Goal: Information Seeking & Learning: Learn about a topic

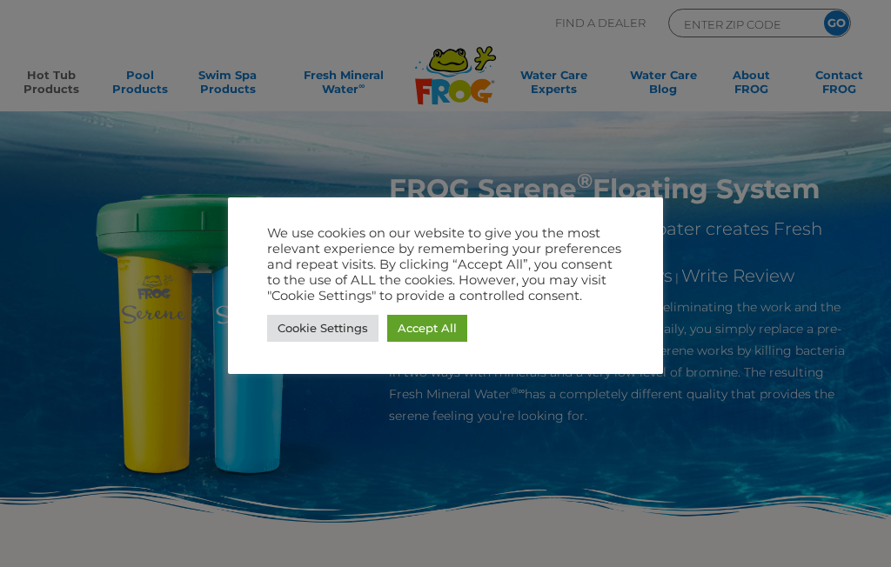
click at [429, 328] on link "Accept All" at bounding box center [427, 328] width 80 height 27
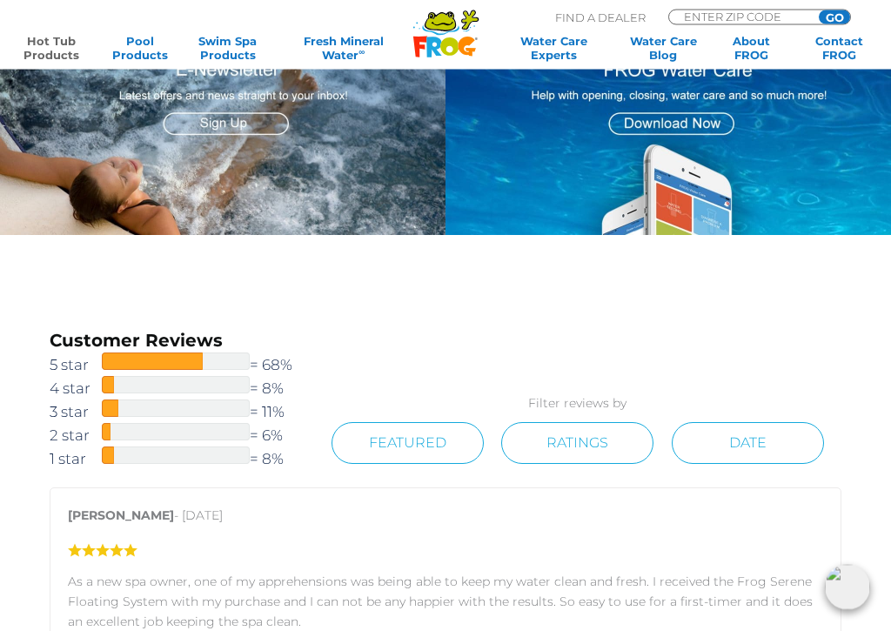
scroll to position [1684, 0]
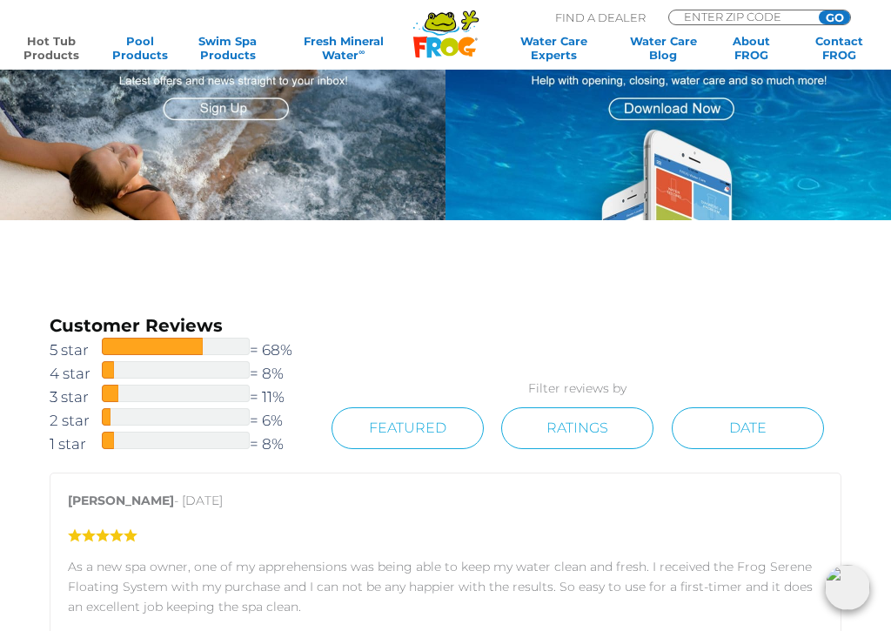
click at [51, 44] on link "Hot Tub Products" at bounding box center [51, 48] width 69 height 28
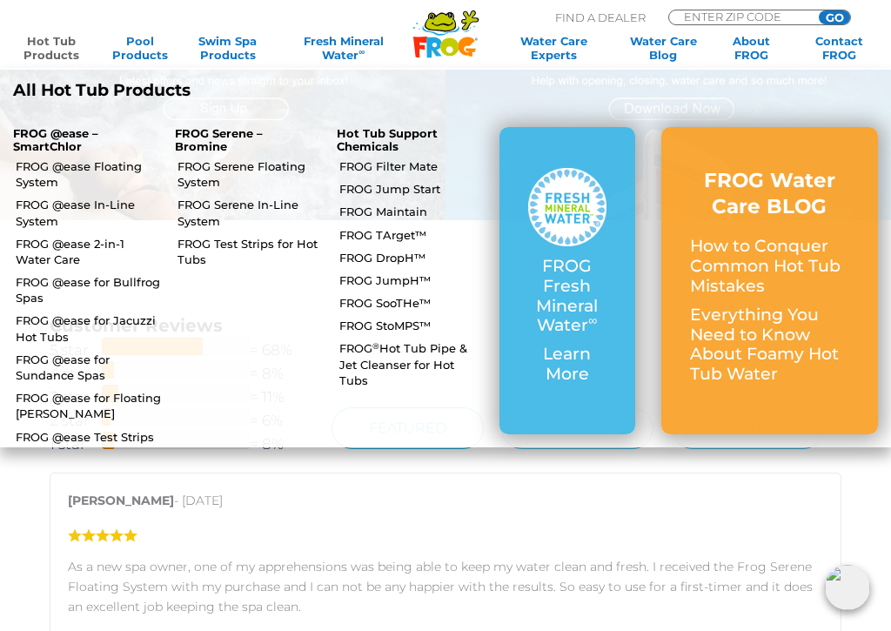
click at [531, 357] on p "Learn More" at bounding box center [567, 365] width 78 height 40
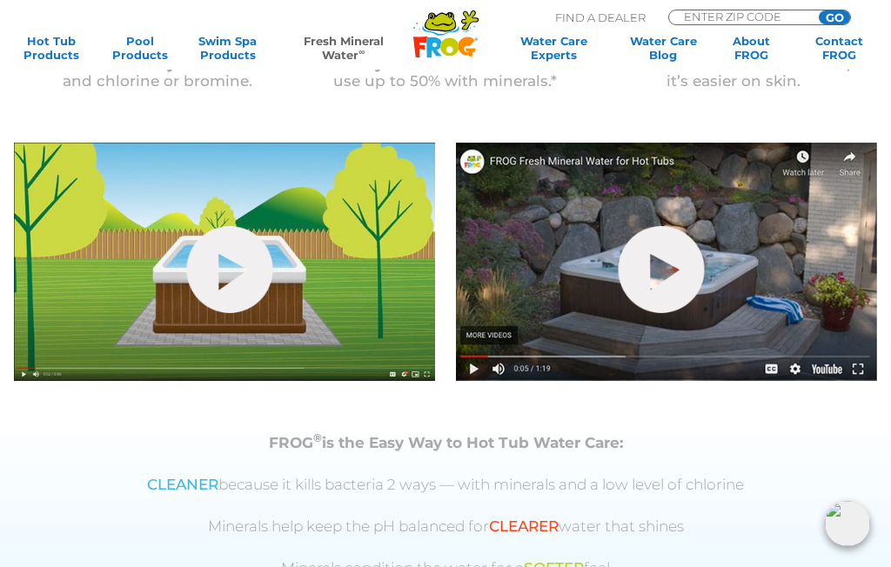
scroll to position [529, 0]
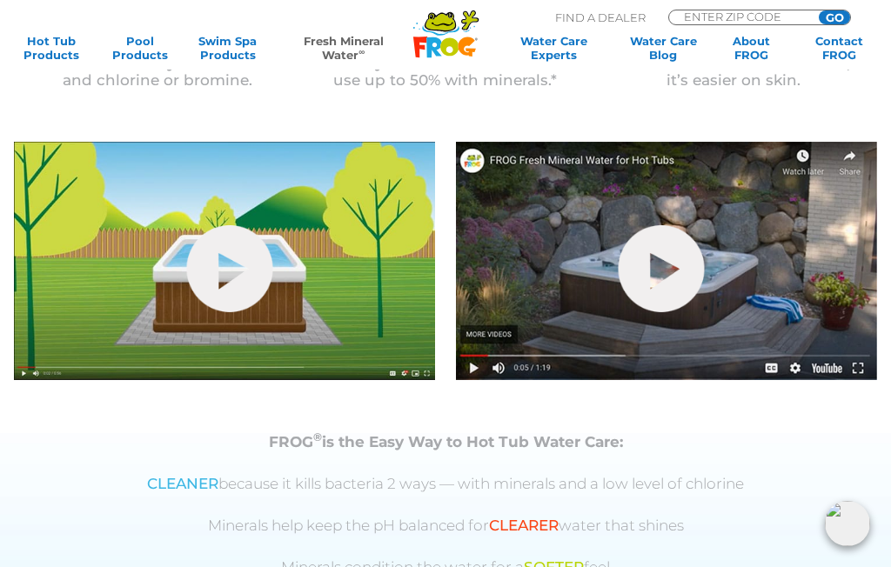
click at [692, 252] on link "hide-me" at bounding box center [662, 268] width 86 height 87
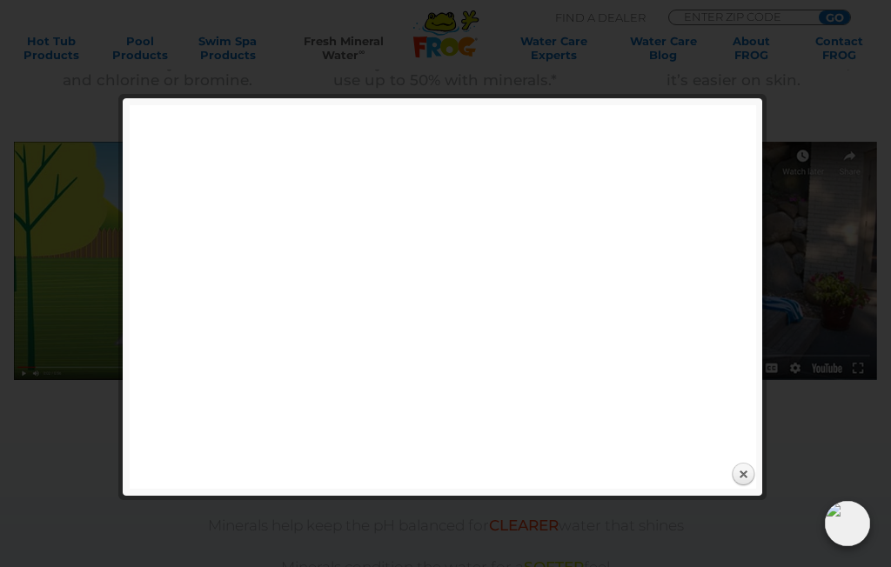
click at [748, 485] on link "Close" at bounding box center [743, 475] width 26 height 26
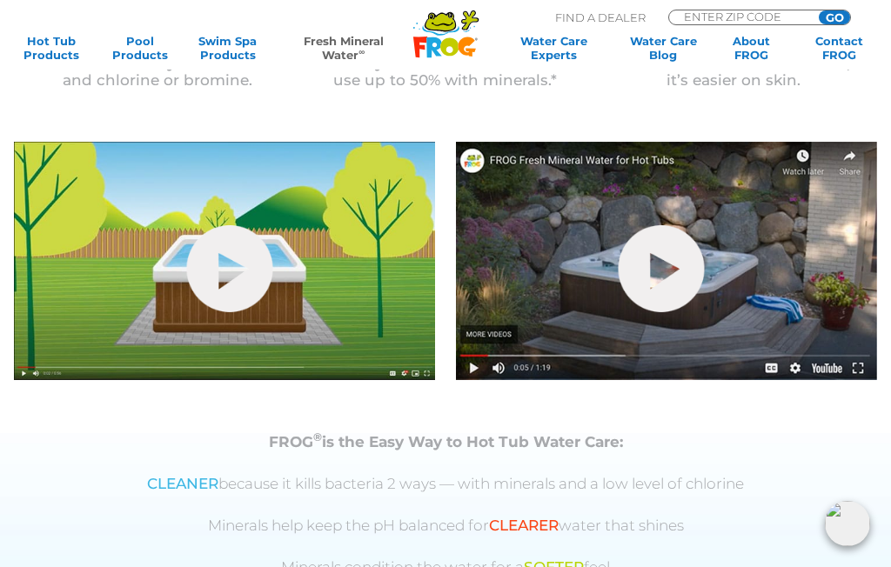
click at [280, 297] on img at bounding box center [224, 261] width 421 height 238
click at [218, 263] on link "hide-me" at bounding box center [230, 268] width 86 height 87
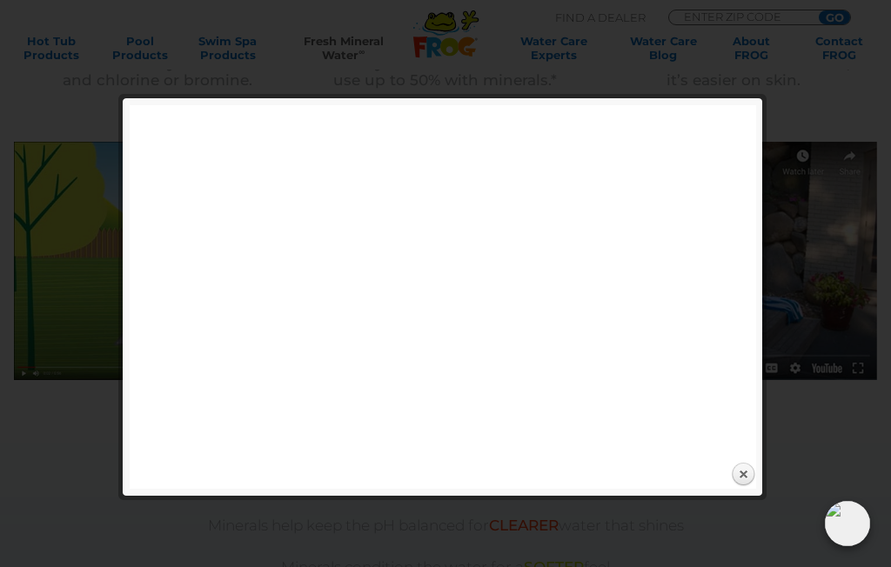
click at [750, 486] on link "Close" at bounding box center [743, 475] width 26 height 26
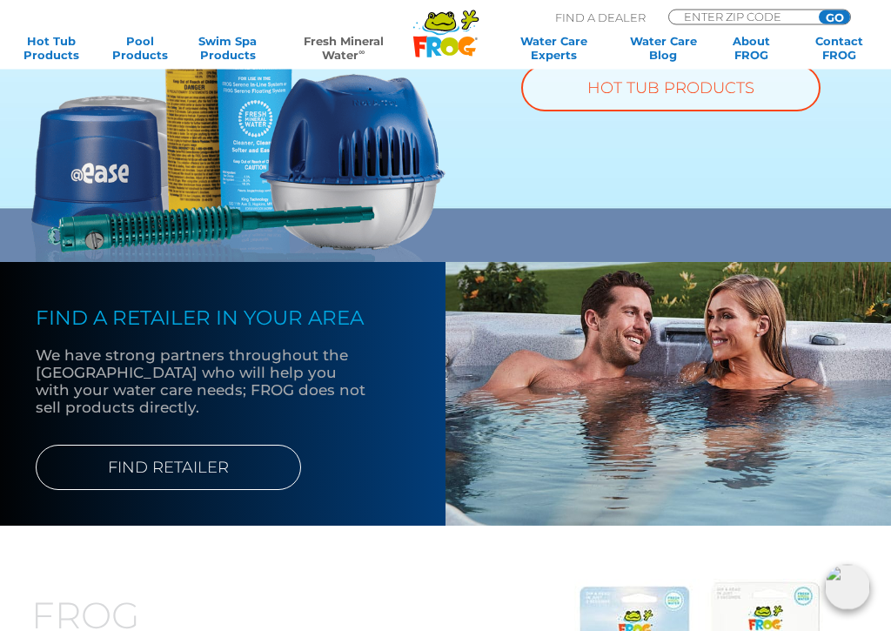
scroll to position [1295, 0]
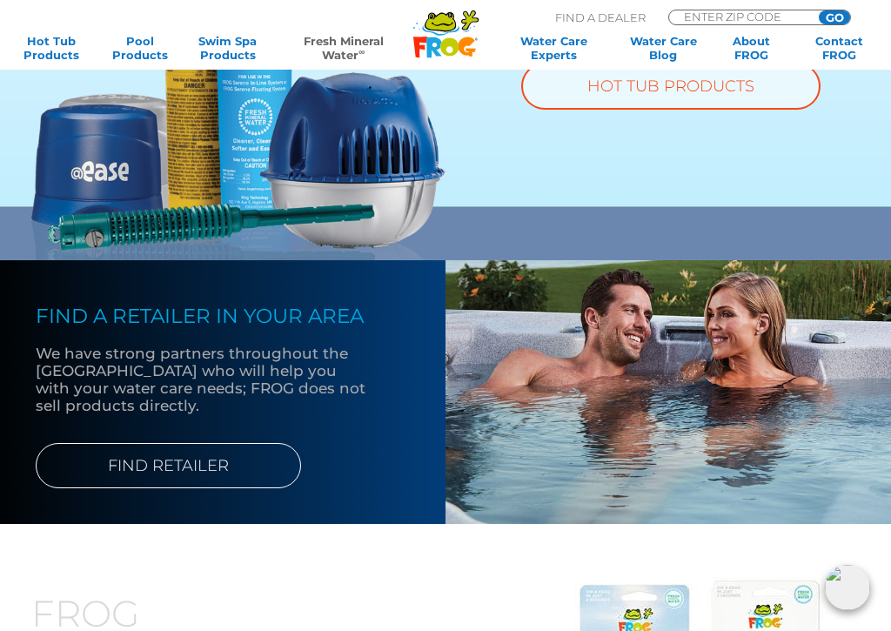
click at [258, 450] on link "FIND RETAILER" at bounding box center [168, 465] width 265 height 45
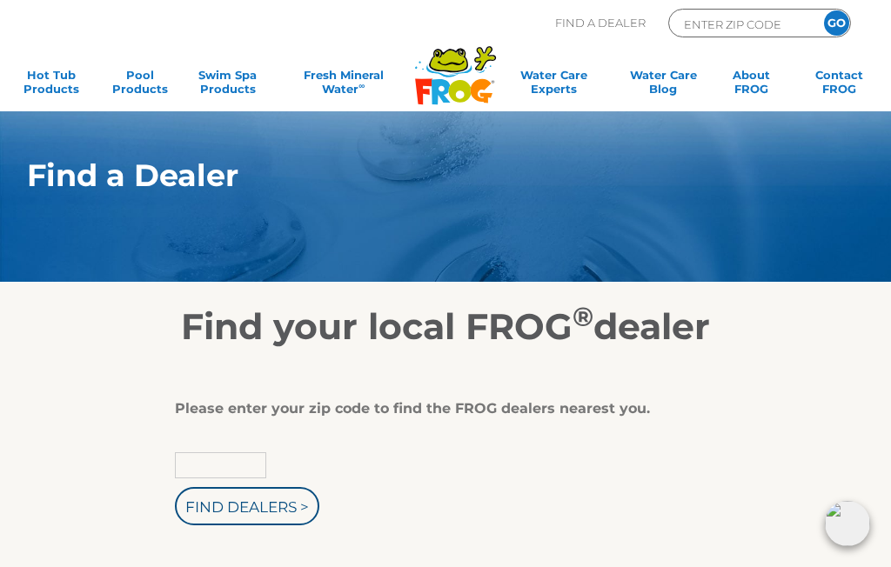
click at [241, 466] on input "text" at bounding box center [220, 466] width 91 height 26
type input "Zip Code"
click at [243, 471] on input "text" at bounding box center [220, 466] width 91 height 26
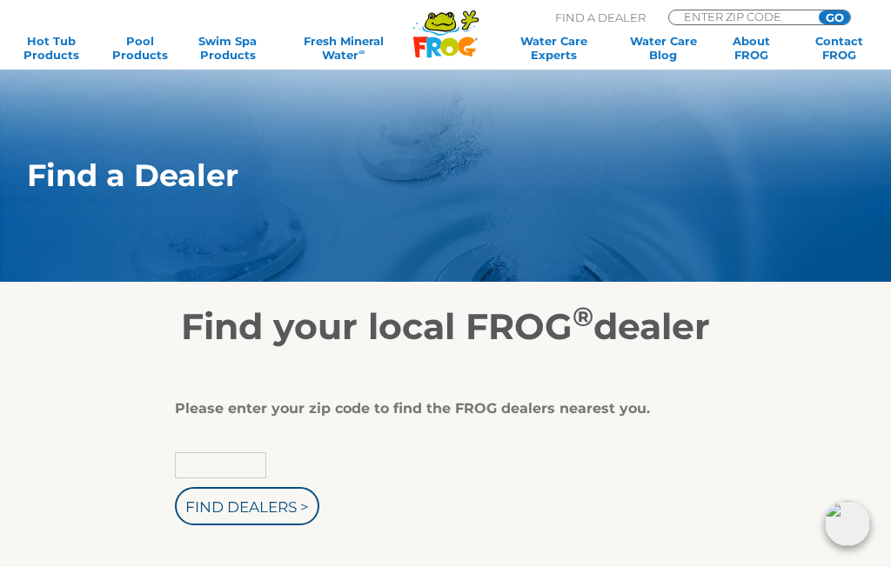
scroll to position [25, 0]
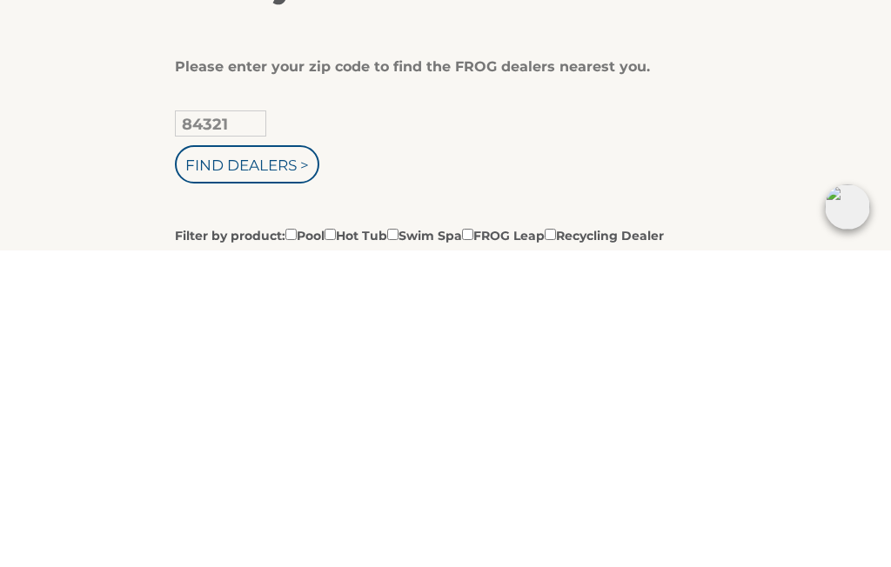
type input "84321"
click at [244, 462] on input "Find Dealers >" at bounding box center [247, 481] width 144 height 38
click at [336, 546] on input "Filter by product: Pool Hot Tub Swim Spa FROG Leap Recycling Dealer" at bounding box center [330, 551] width 11 height 11
checkbox input "true"
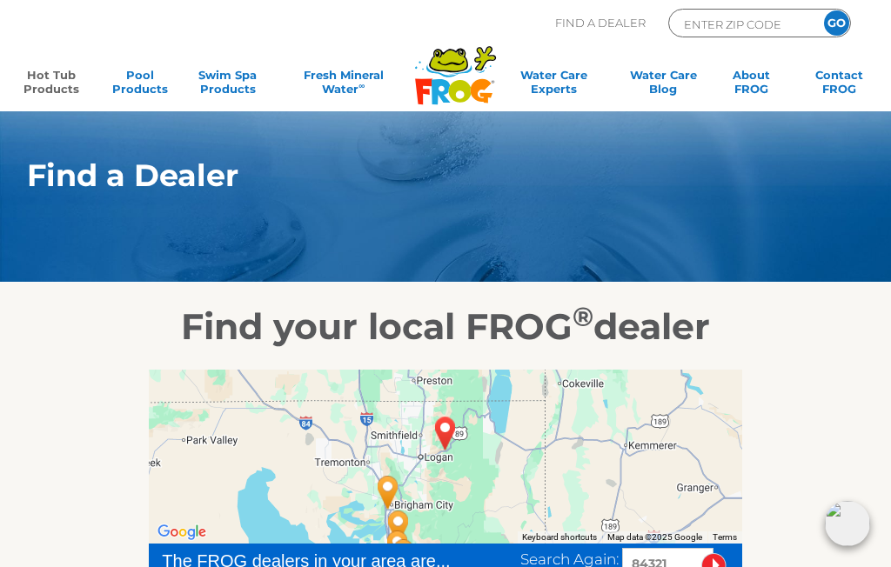
click at [57, 80] on link "Hot Tub Products" at bounding box center [51, 85] width 69 height 35
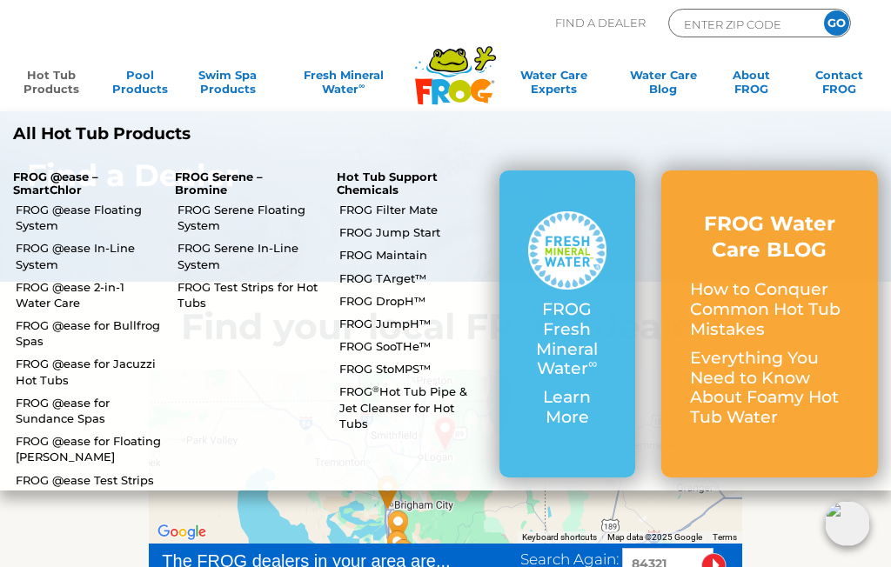
click at [132, 208] on link "FROG @ease Floating System" at bounding box center [89, 217] width 146 height 31
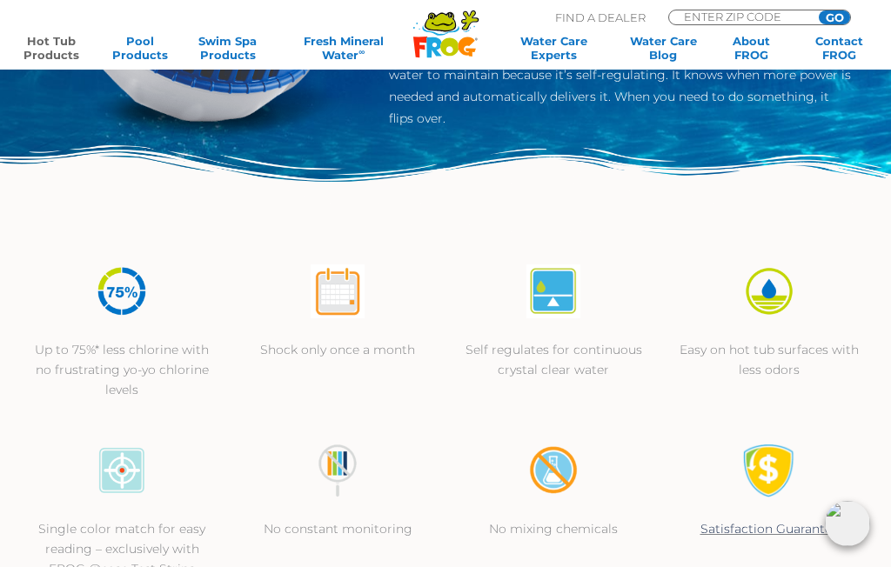
scroll to position [332, 0]
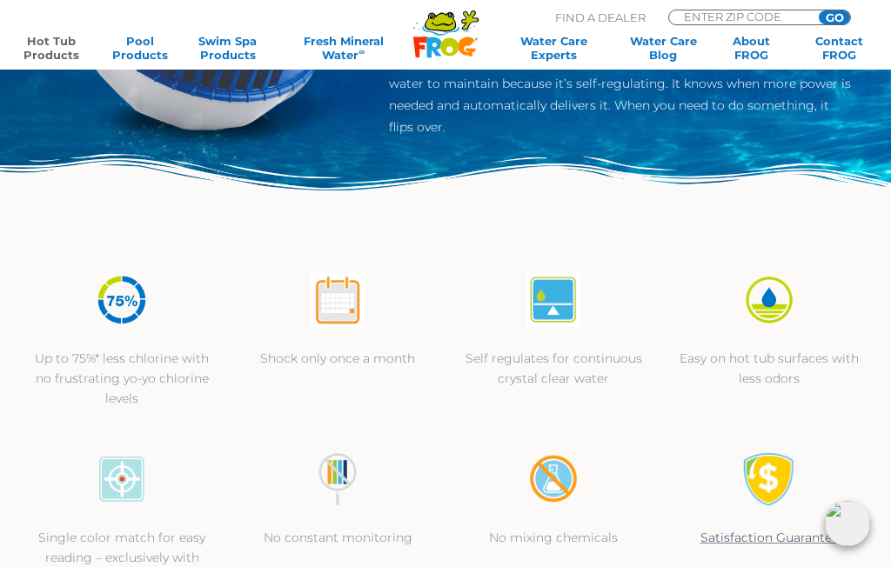
click at [45, 52] on link "Hot Tub Products" at bounding box center [51, 48] width 69 height 28
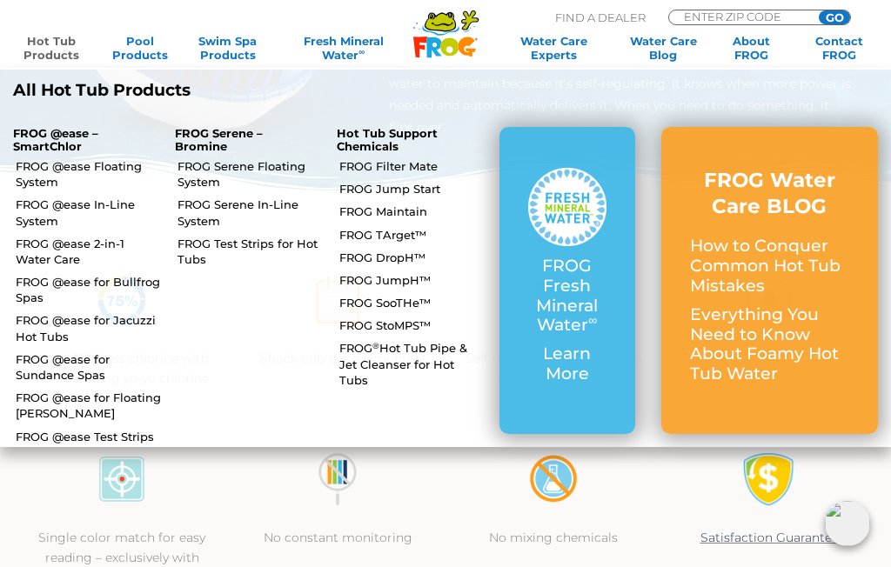
click at [107, 252] on link "FROG @ease 2-in-1 Water Care" at bounding box center [89, 251] width 146 height 31
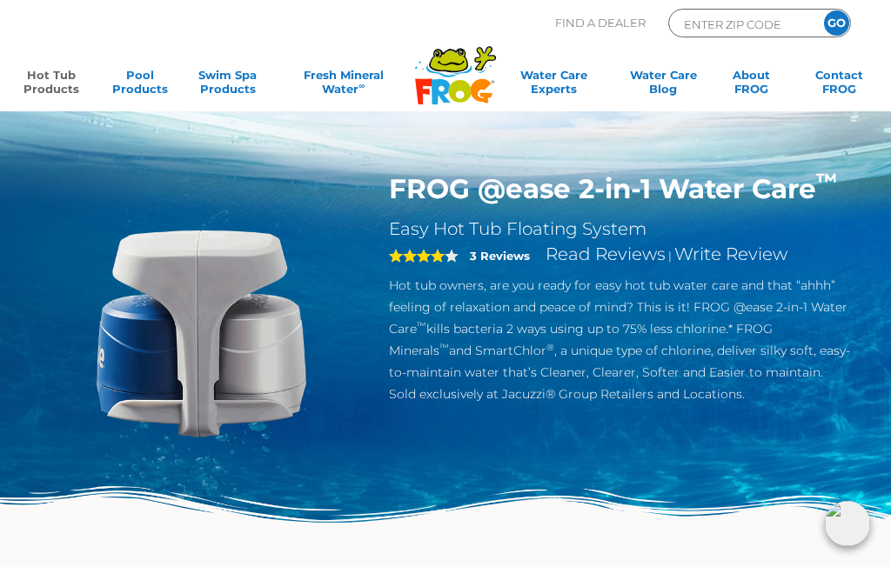
click at [46, 83] on link "Hot Tub Products" at bounding box center [51, 85] width 69 height 35
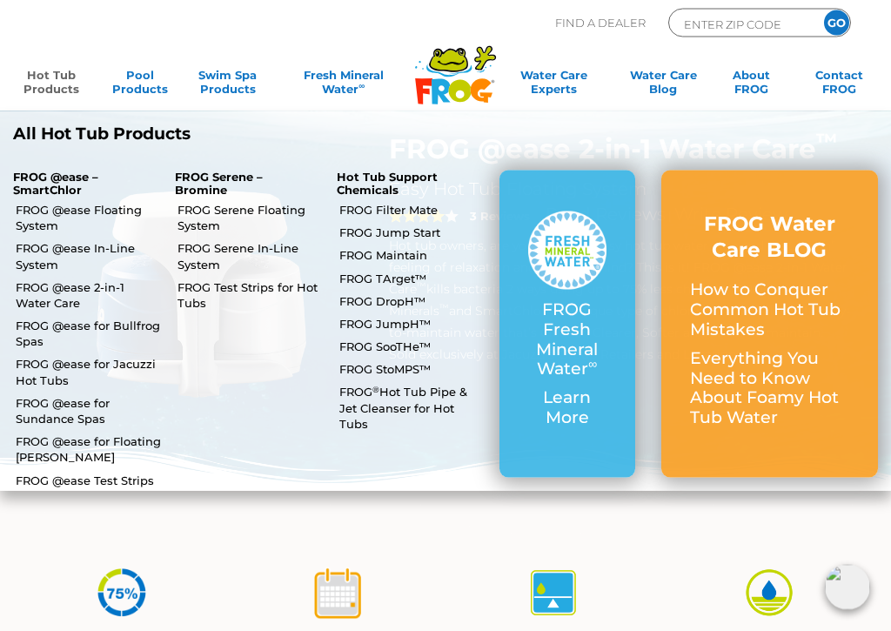
scroll to position [40, 0]
click at [136, 475] on link "FROG @ease Test Strips" at bounding box center [89, 481] width 146 height 16
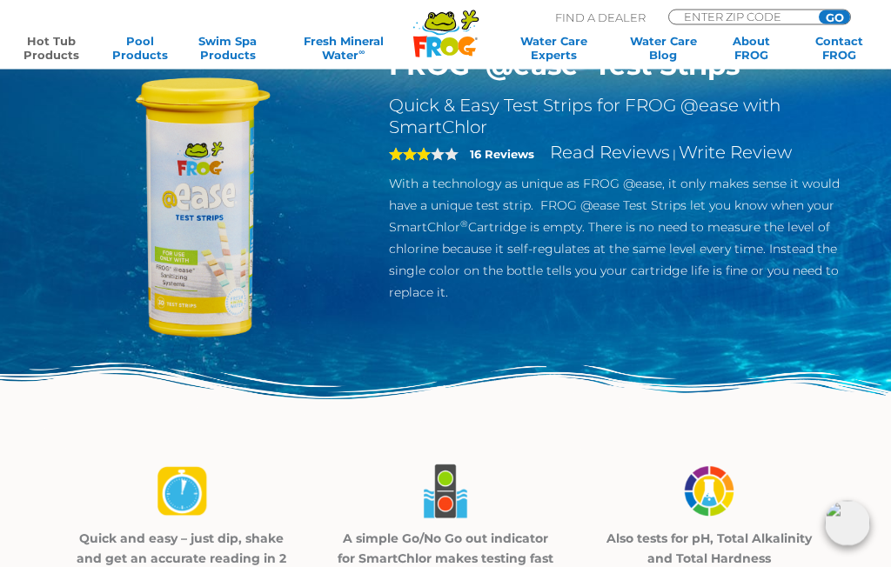
scroll to position [122, 0]
